Goal: Obtain resource: Download file/media

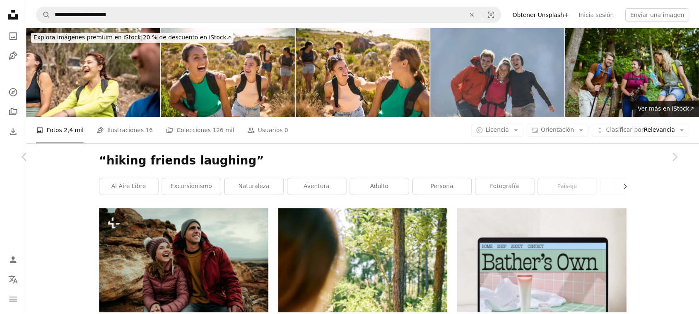
scroll to position [3521, 0]
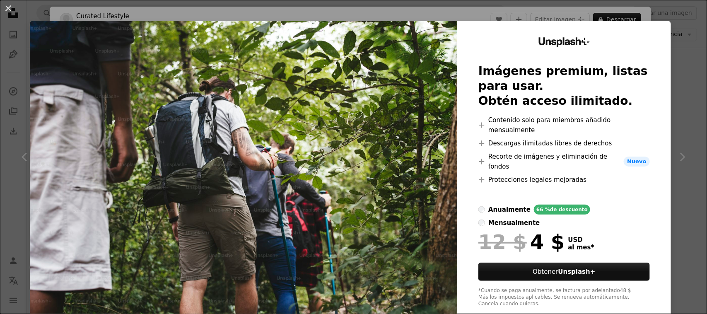
click at [673, 123] on div "An X shape Unsplash+ Imágenes premium, listas para usar. Obtén acceso ilimitado…" at bounding box center [353, 157] width 707 height 314
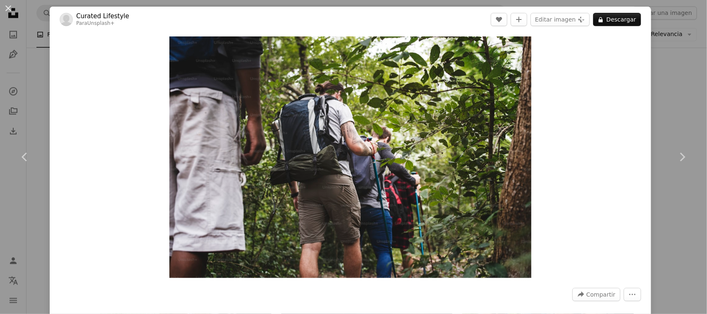
click at [678, 106] on div "An X shape Chevron left Chevron right Curated Lifestyle Para Unsplash+ A heart …" at bounding box center [353, 157] width 707 height 314
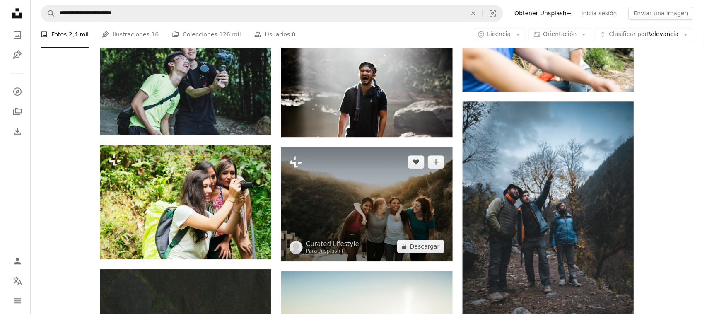
scroll to position [3365, 0]
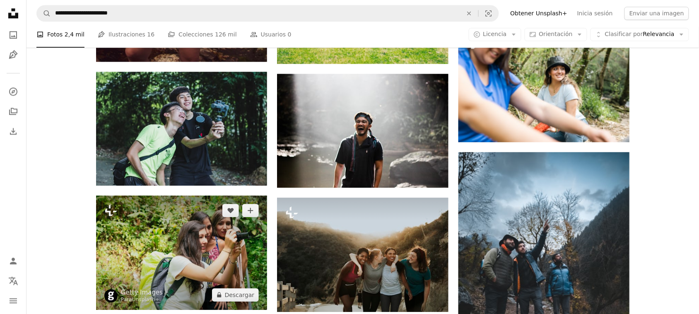
click at [205, 252] on img at bounding box center [181, 252] width 171 height 114
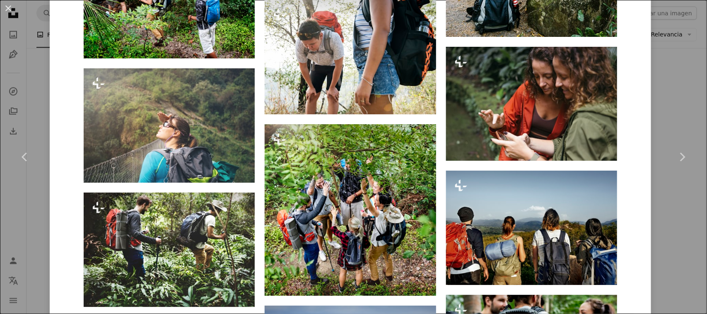
scroll to position [2071, 0]
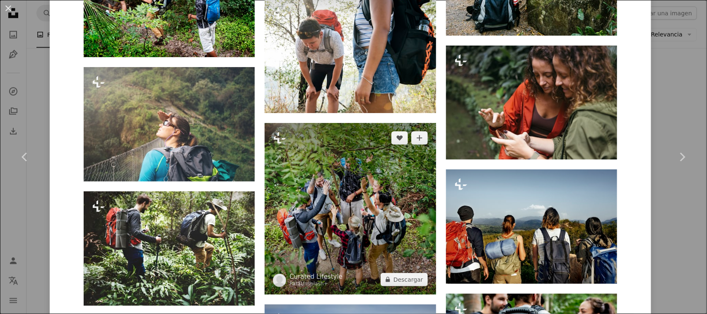
click at [390, 201] on img at bounding box center [350, 208] width 171 height 171
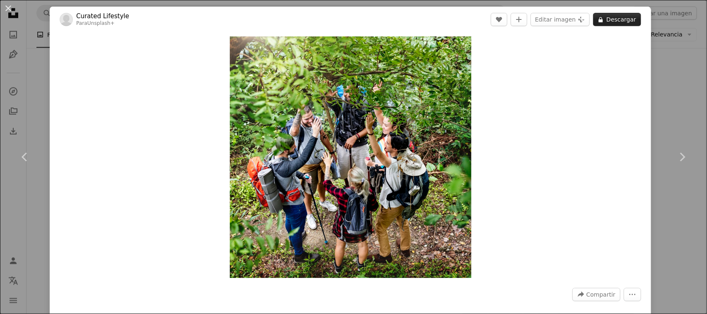
click at [617, 18] on button "A lock Descargar" at bounding box center [617, 19] width 48 height 13
